Goal: Navigation & Orientation: Find specific page/section

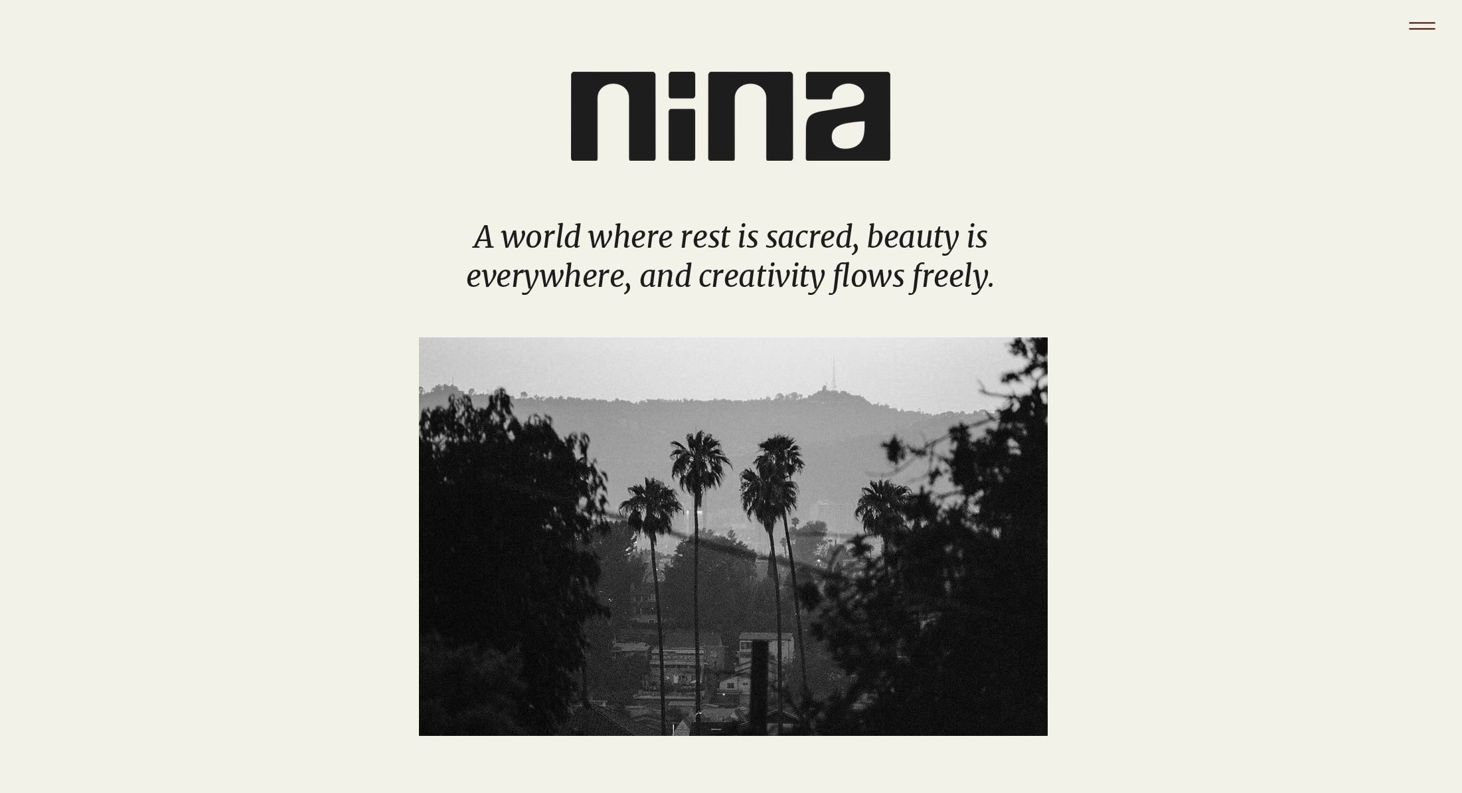
click at [1428, 28] on icon "Menu" at bounding box center [1422, 28] width 26 height 1
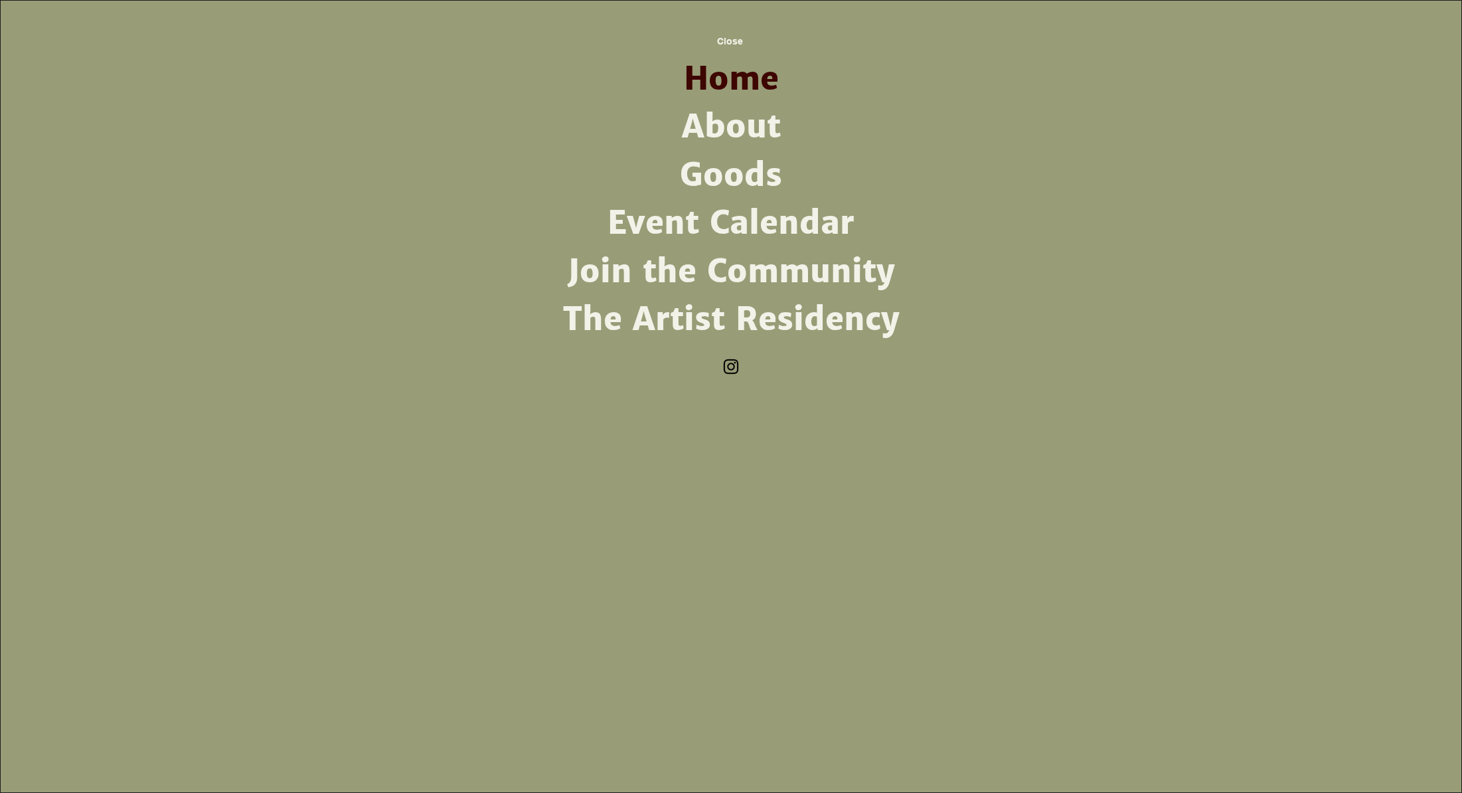
click at [632, 315] on link "The Artist Residency" at bounding box center [731, 319] width 347 height 48
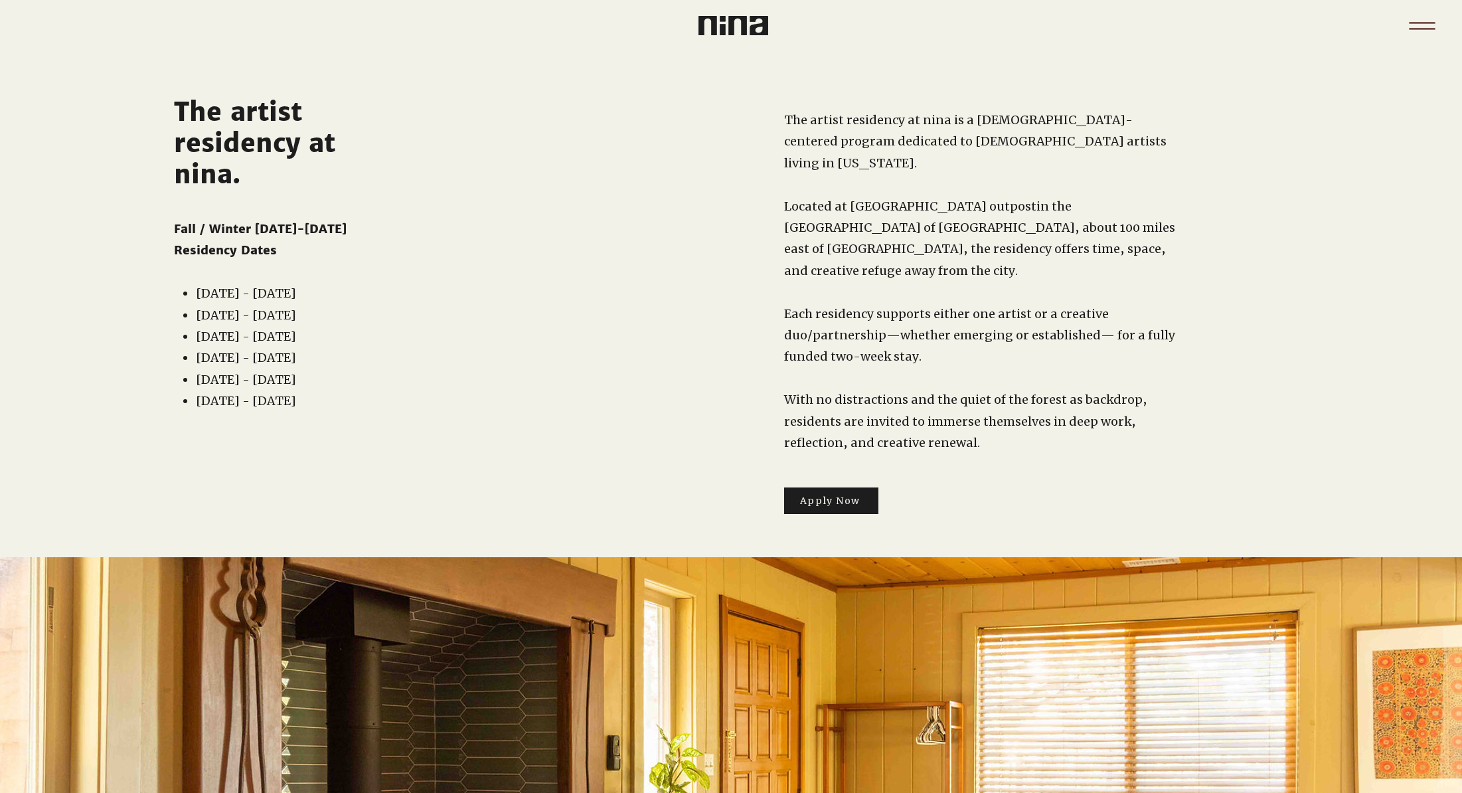
click at [1417, 15] on icon "Menu" at bounding box center [1422, 26] width 46 height 46
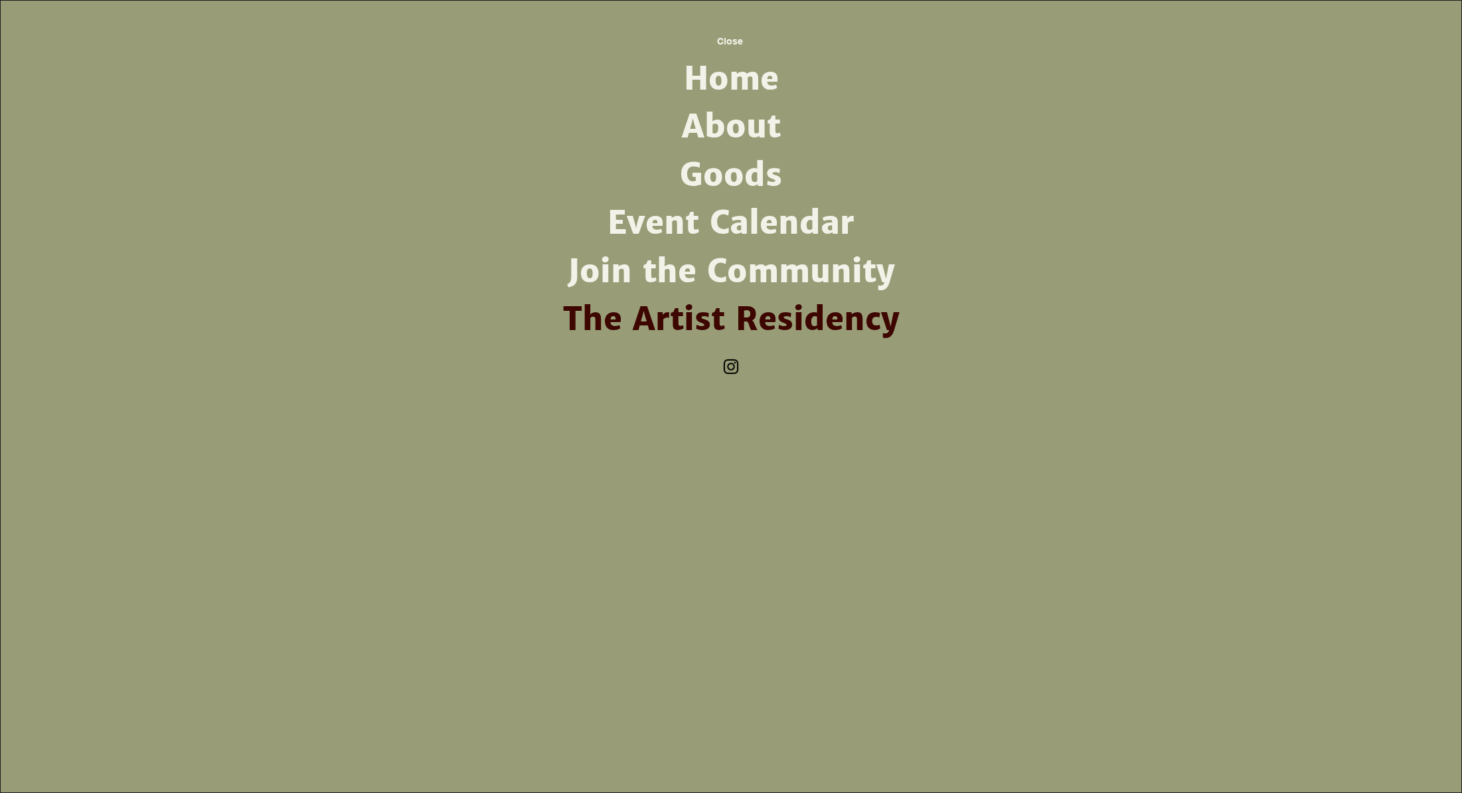
click at [713, 66] on link "Home" at bounding box center [731, 79] width 347 height 48
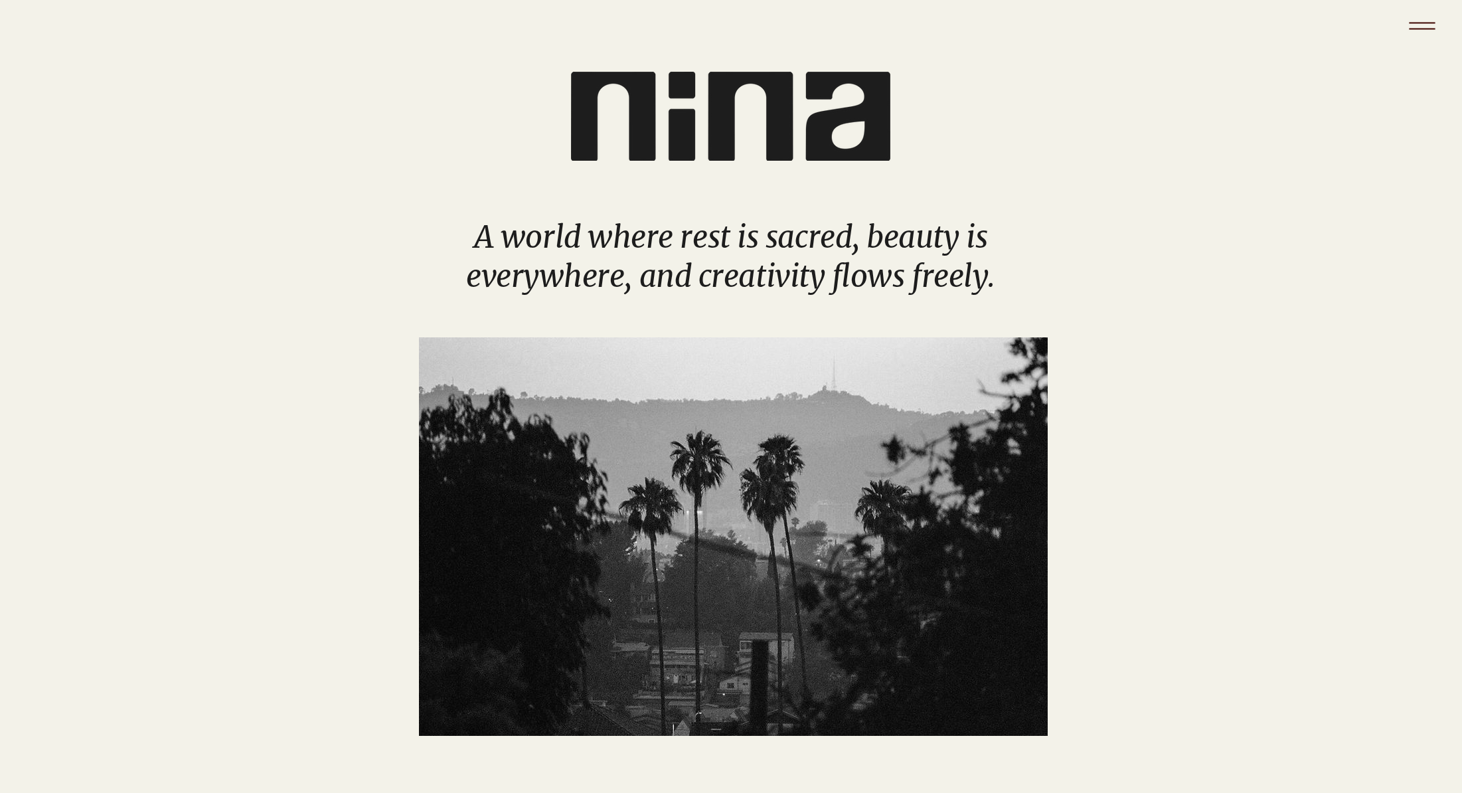
click at [1418, 25] on icon "Menu" at bounding box center [1422, 26] width 46 height 46
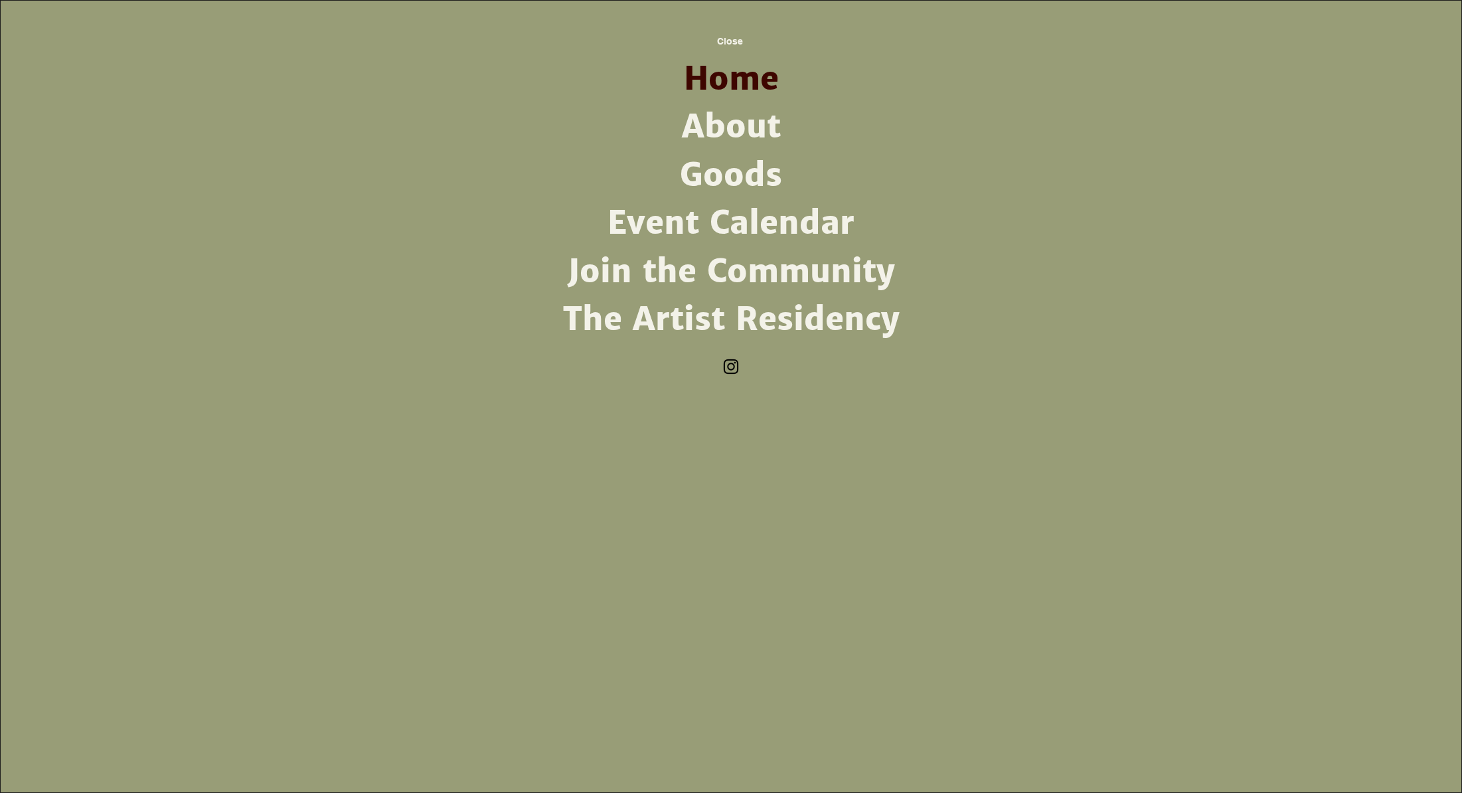
click at [690, 139] on link "About" at bounding box center [731, 127] width 347 height 48
